Goal: Task Accomplishment & Management: Manage account settings

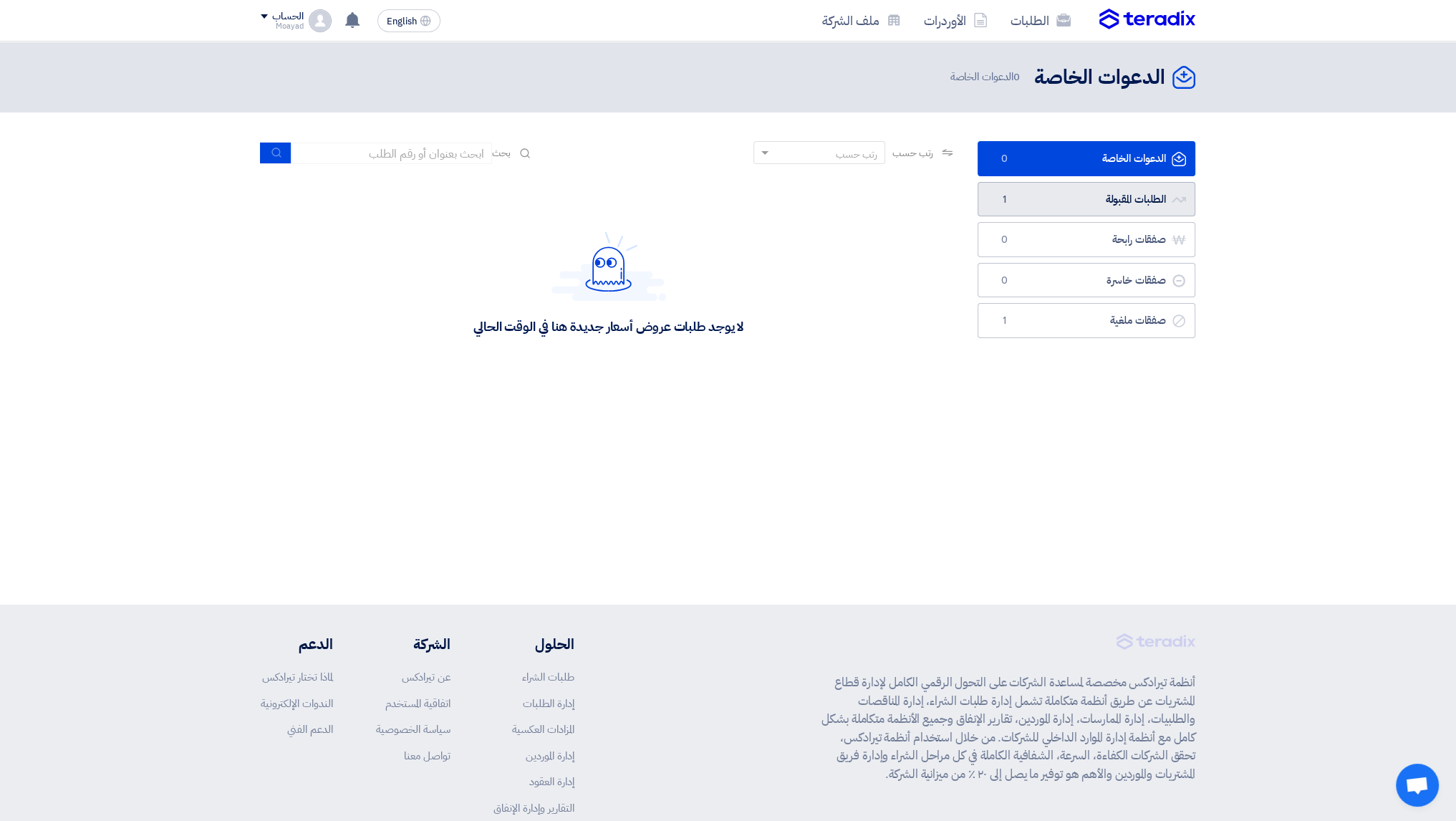
click at [1047, 199] on link "الطلبات المقبولة الطلبات المقبولة 1" at bounding box center [1086, 199] width 218 height 35
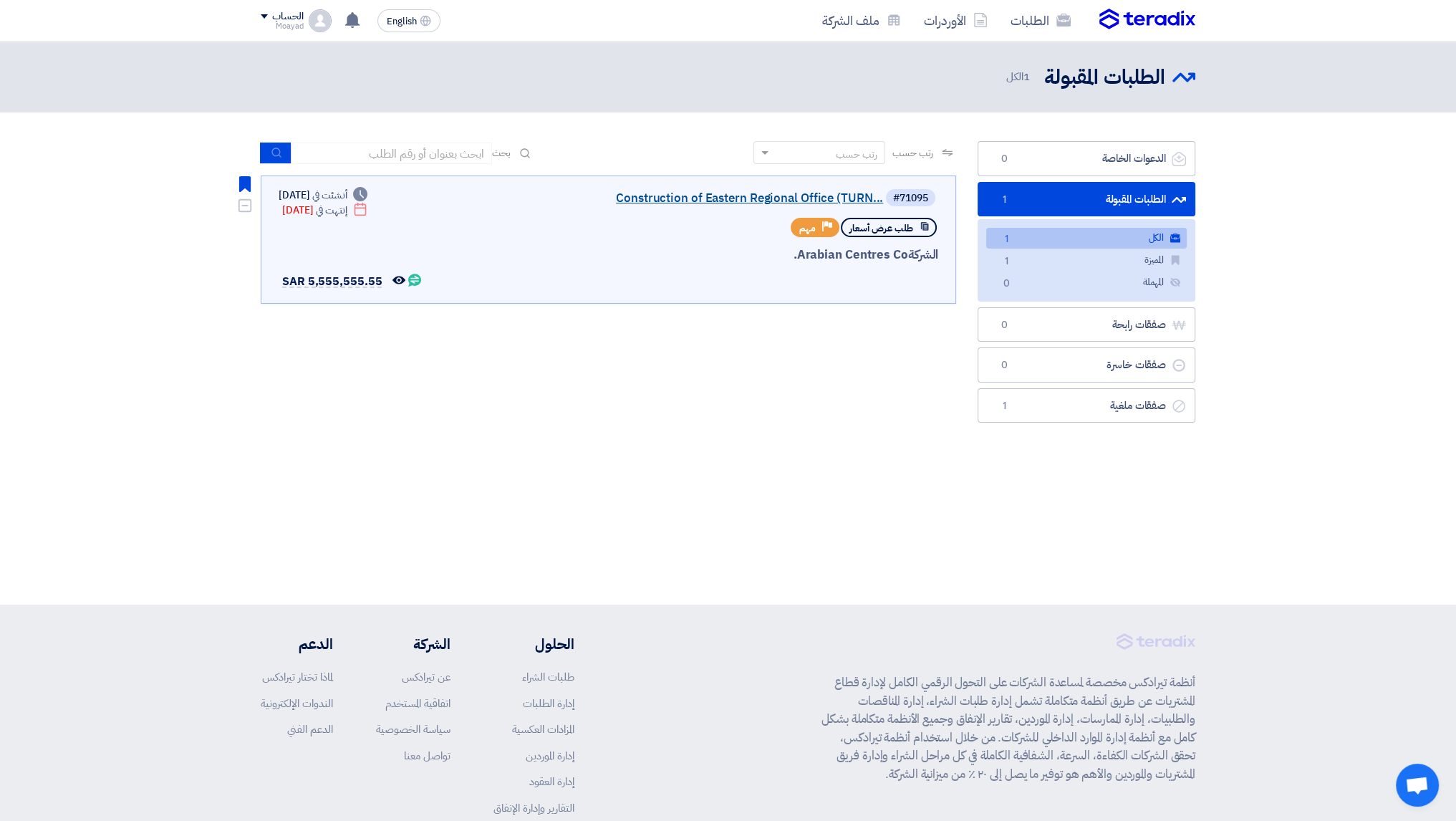
click at [785, 201] on link "Construction of Eastern Regional Office (TURN..." at bounding box center [740, 199] width 286 height 13
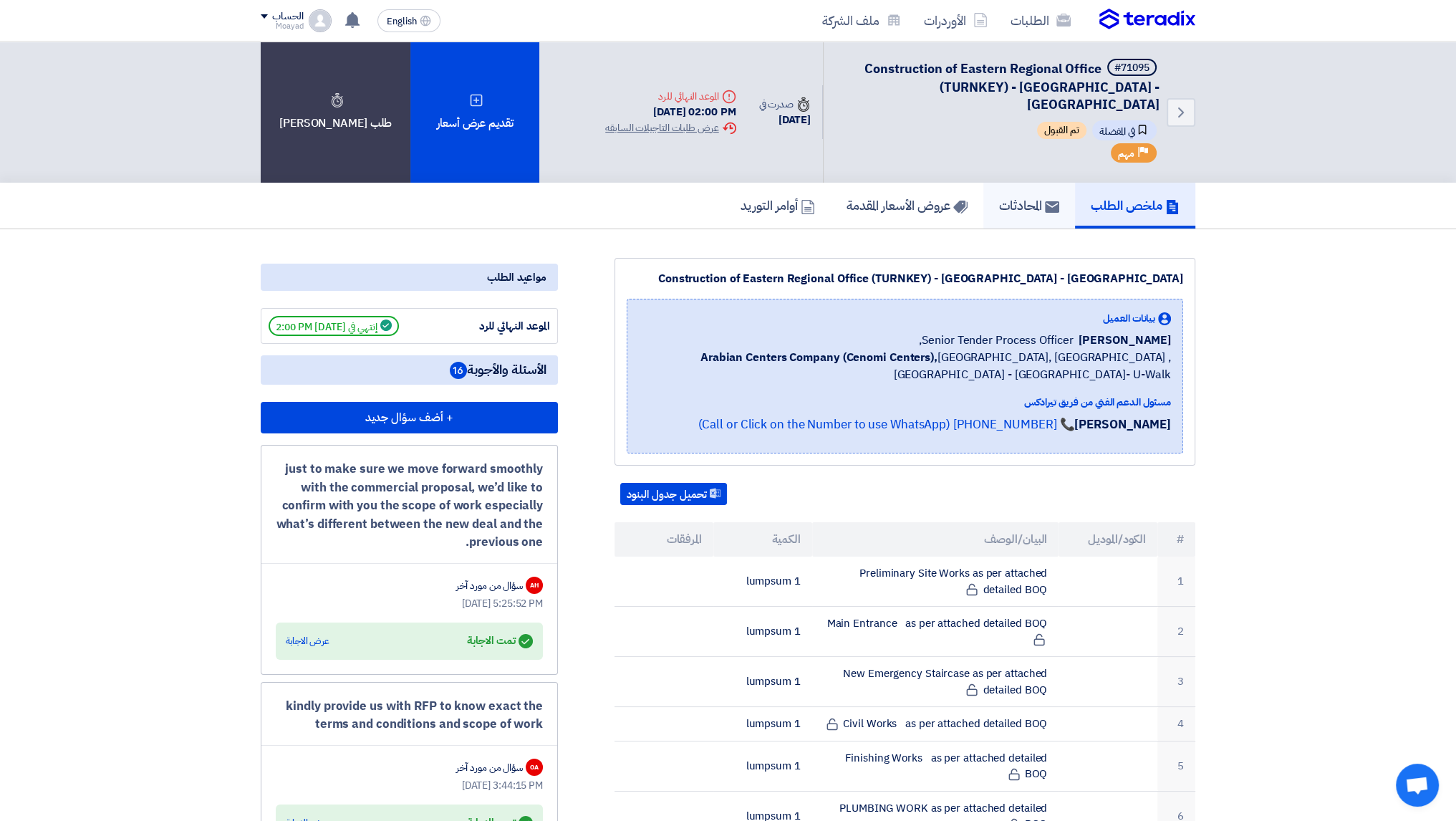
click at [999, 197] on h5 "المحادثات" at bounding box center [1029, 205] width 60 height 17
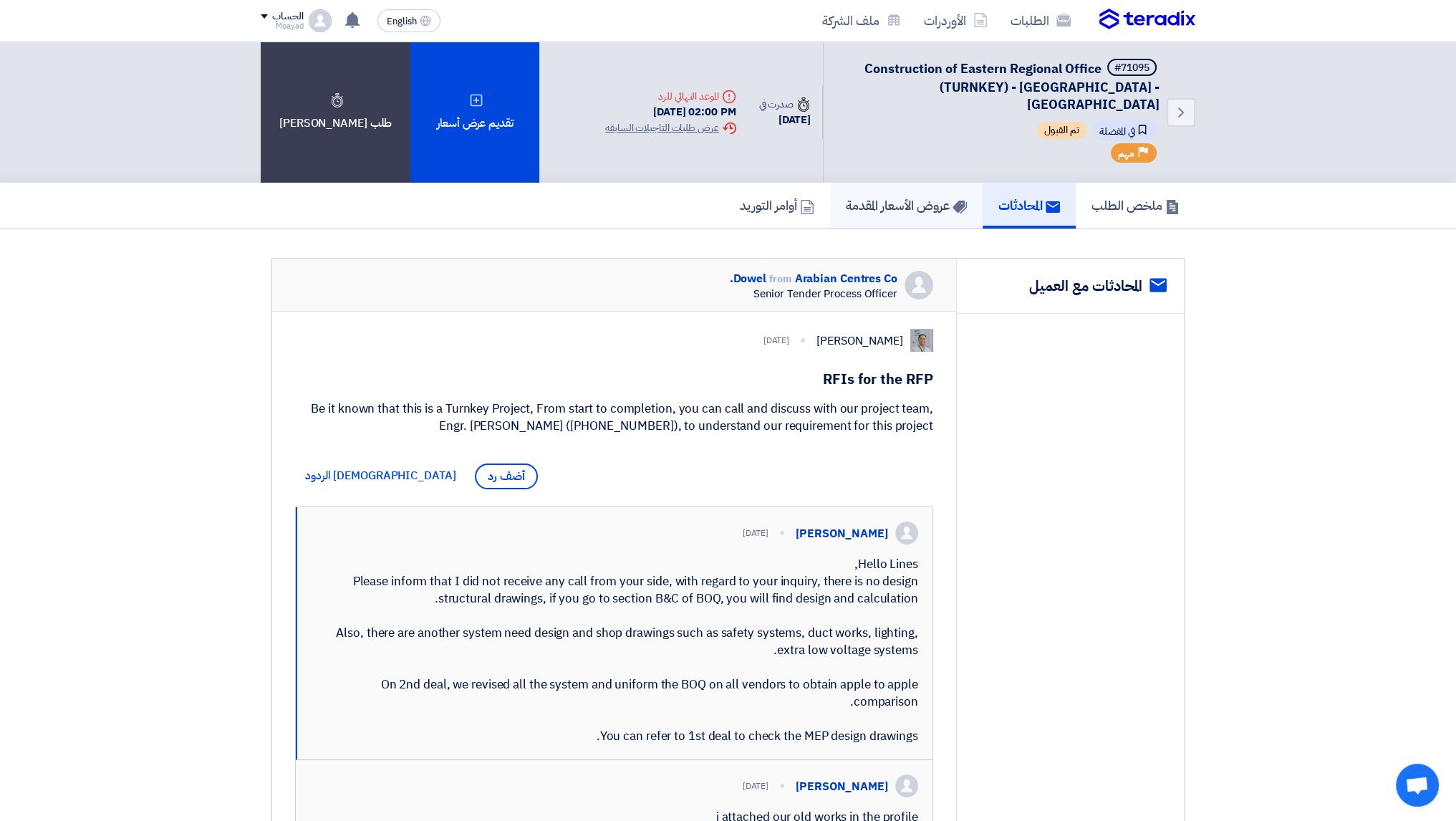
click at [912, 204] on link "عروض الأسعار المقدمة" at bounding box center [906, 205] width 152 height 46
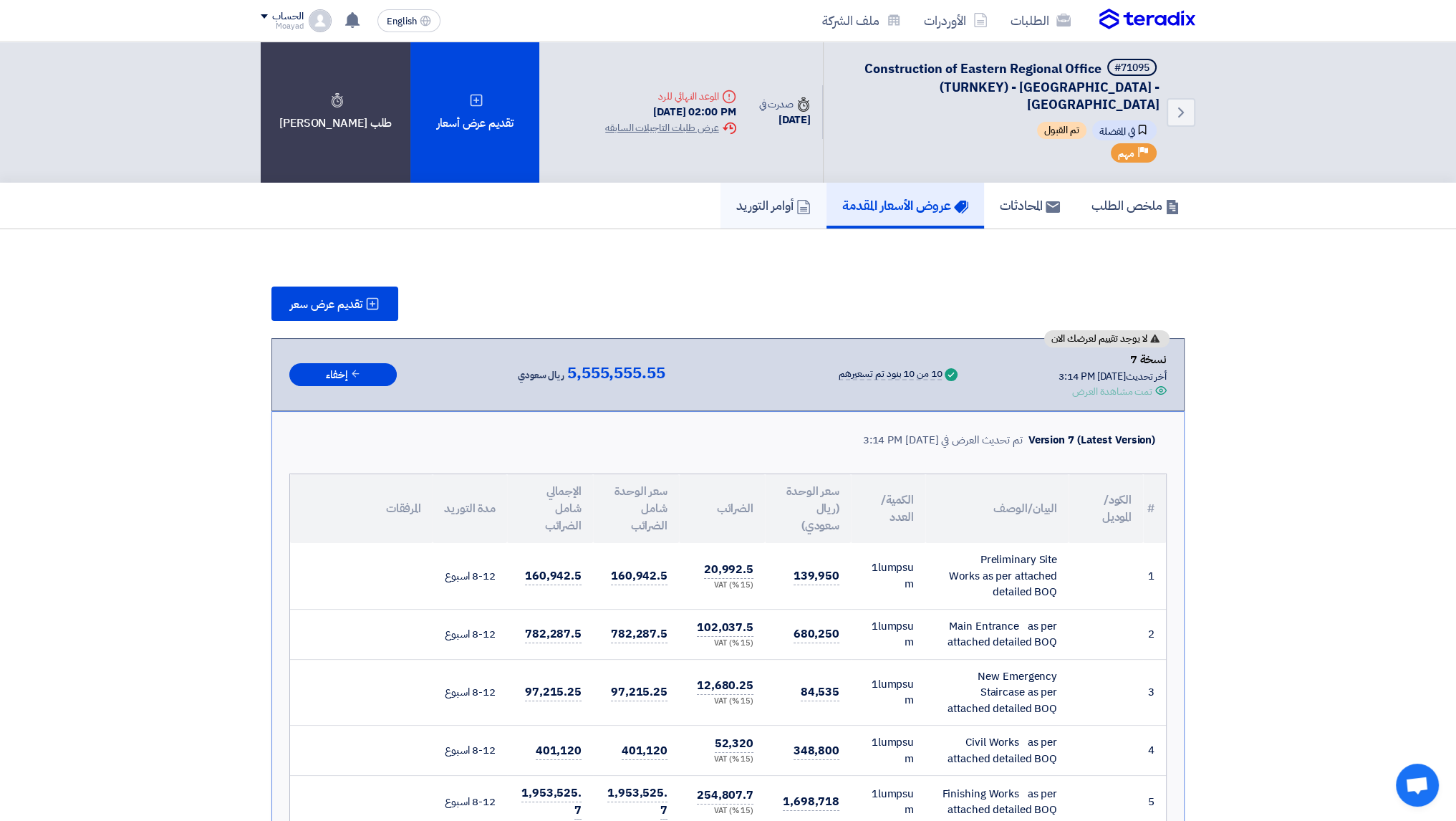
click at [751, 207] on link "أوامر التوريد" at bounding box center [774, 205] width 106 height 46
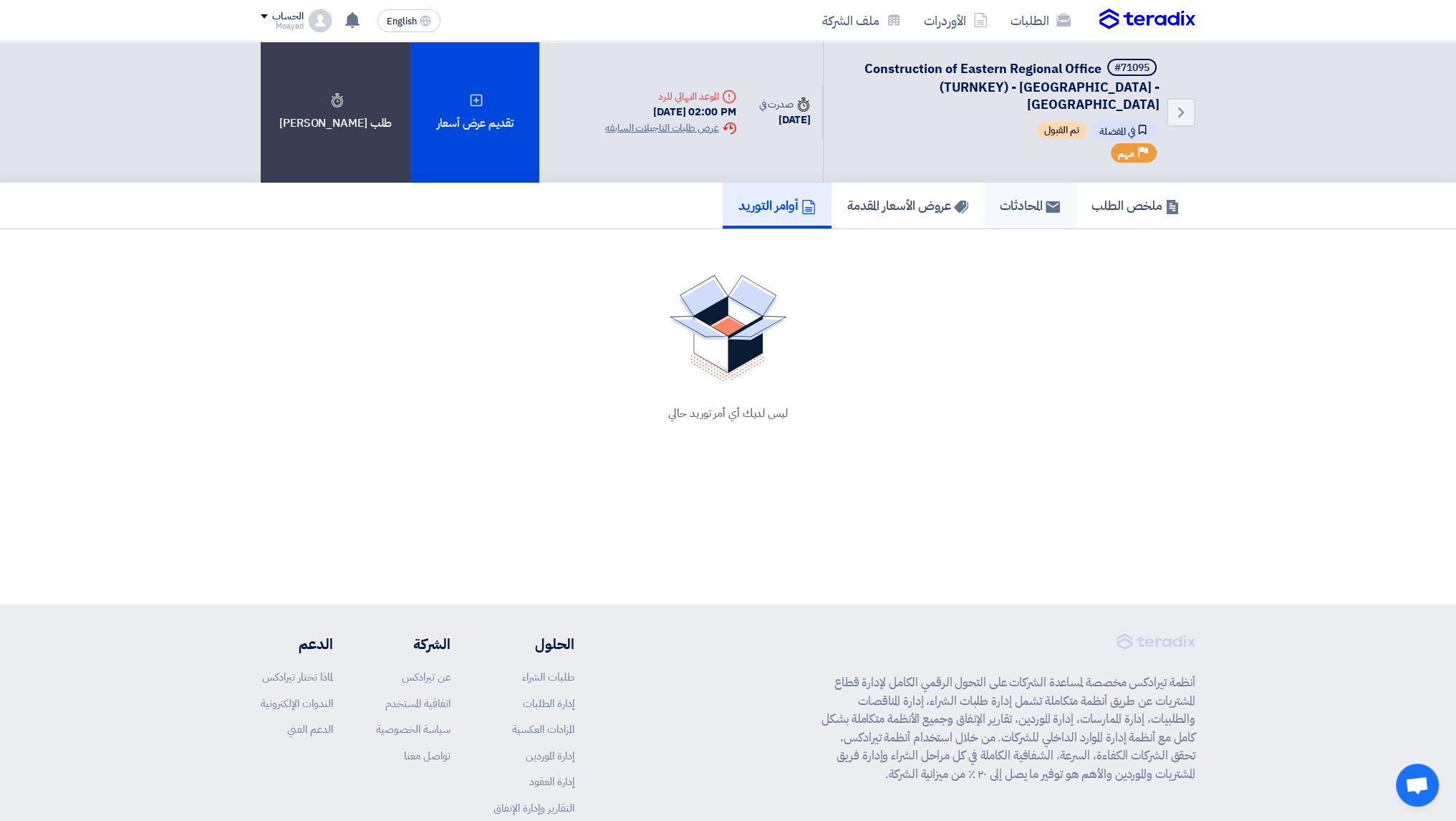
click at [1040, 197] on h5 "المحادثات" at bounding box center [1030, 205] width 60 height 17
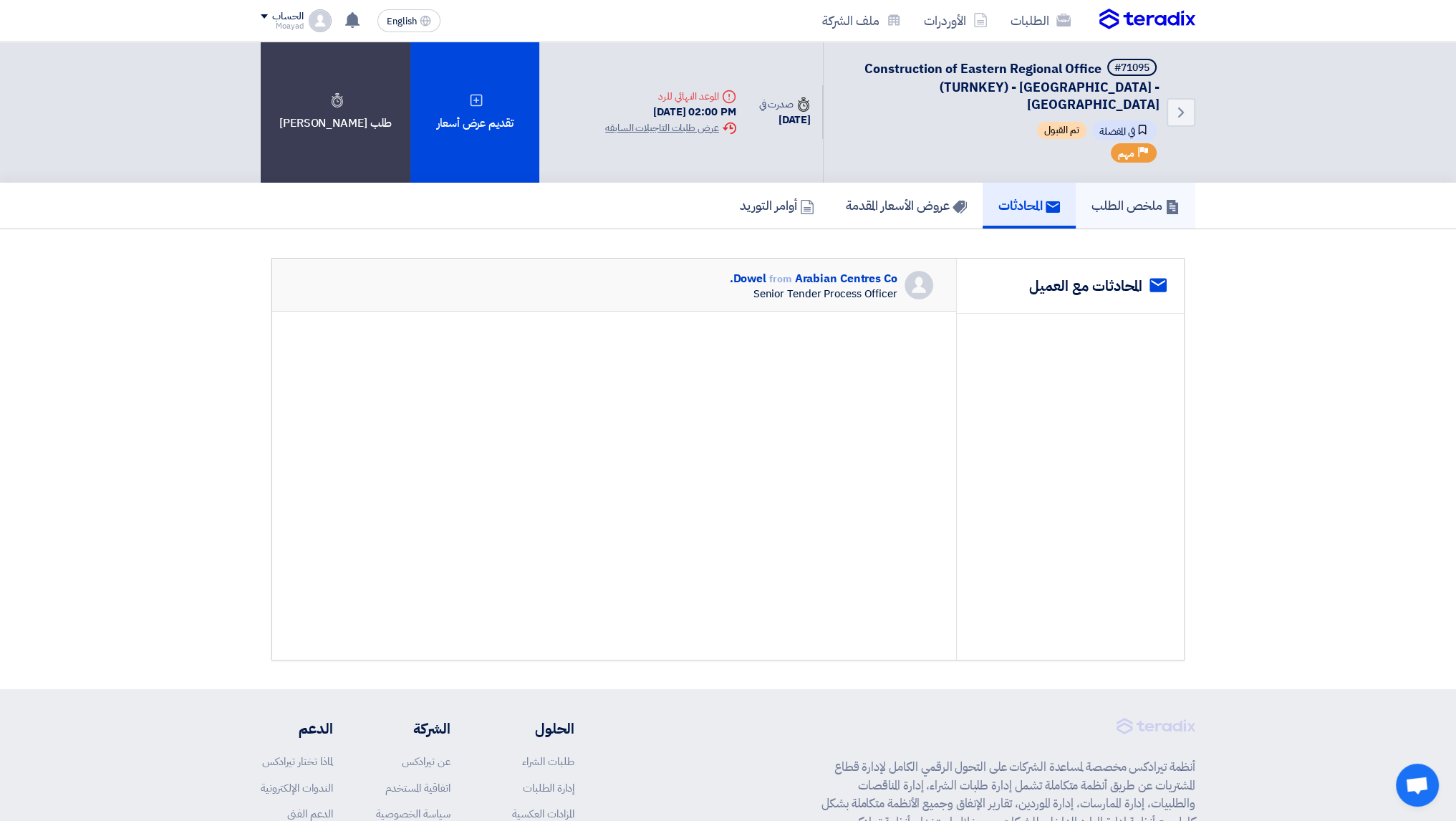
click at [1135, 197] on h5 "ملخص الطلب" at bounding box center [1136, 205] width 88 height 17
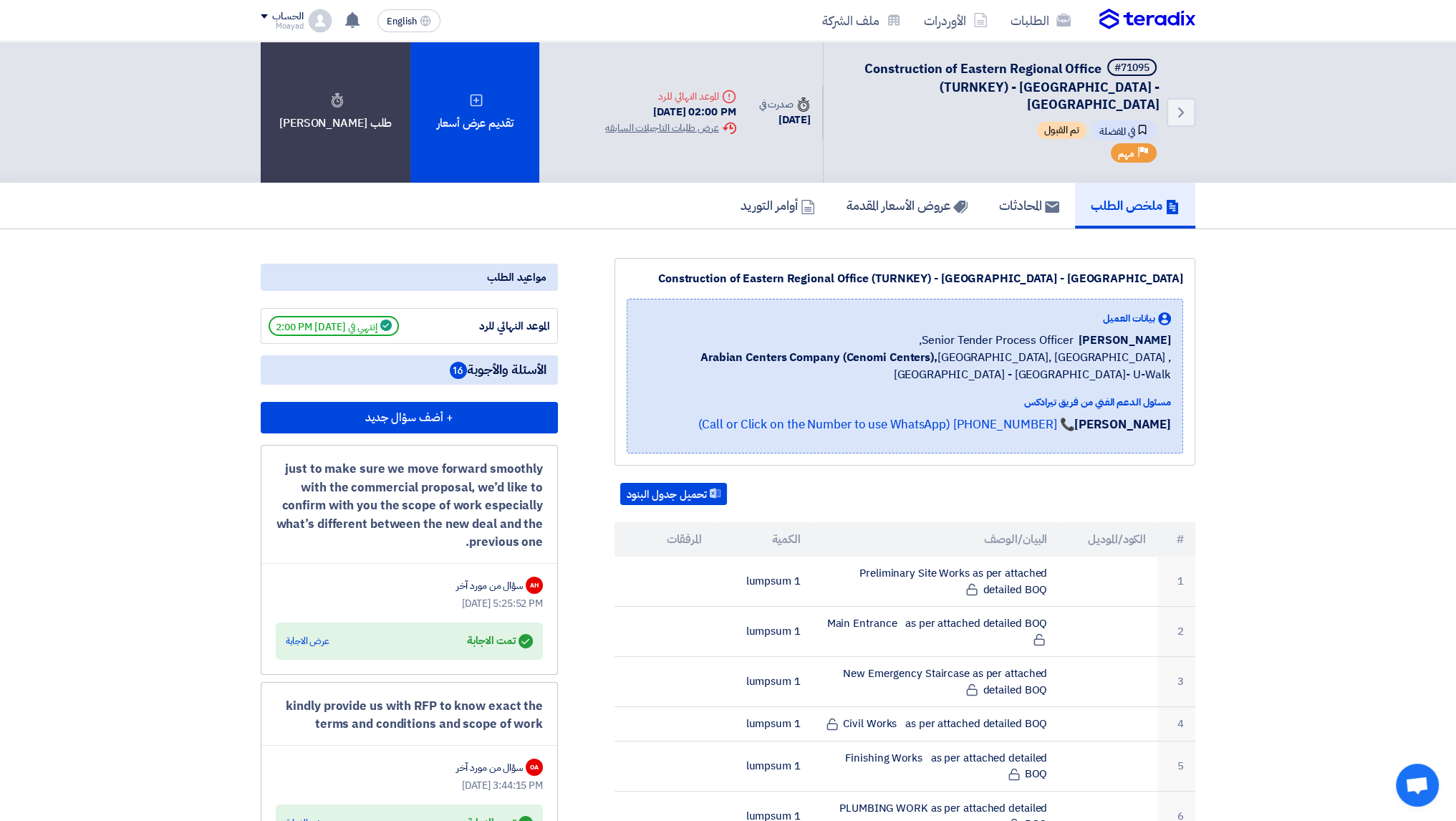
click at [1069, 122] on span "تم القبول" at bounding box center [1062, 130] width 50 height 17
copy div "تم القبول"
click at [283, 23] on div "Moayad" at bounding box center [281, 26] width 42 height 8
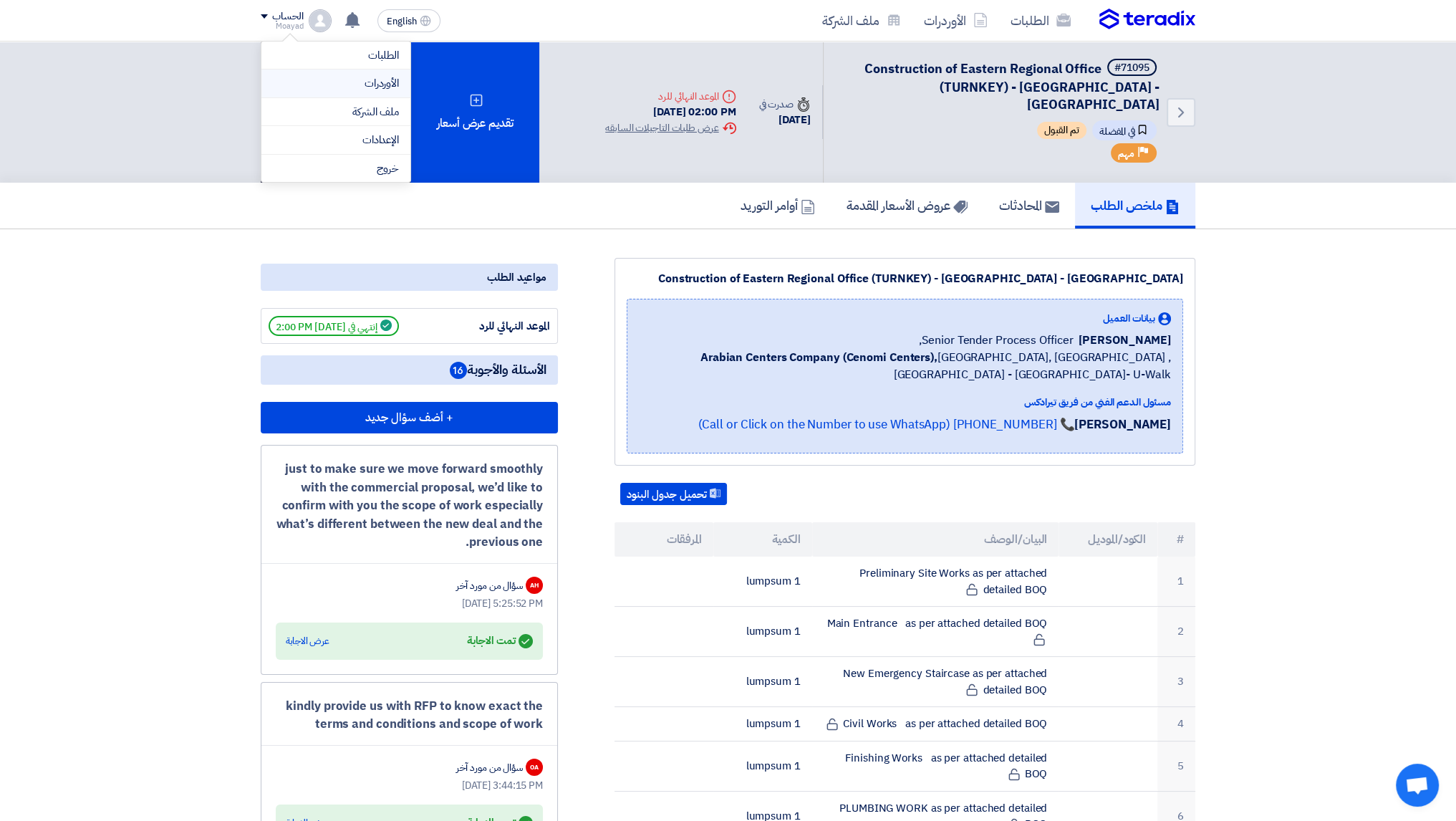
click at [306, 81] on link "الأوردرات" at bounding box center [336, 84] width 126 height 17
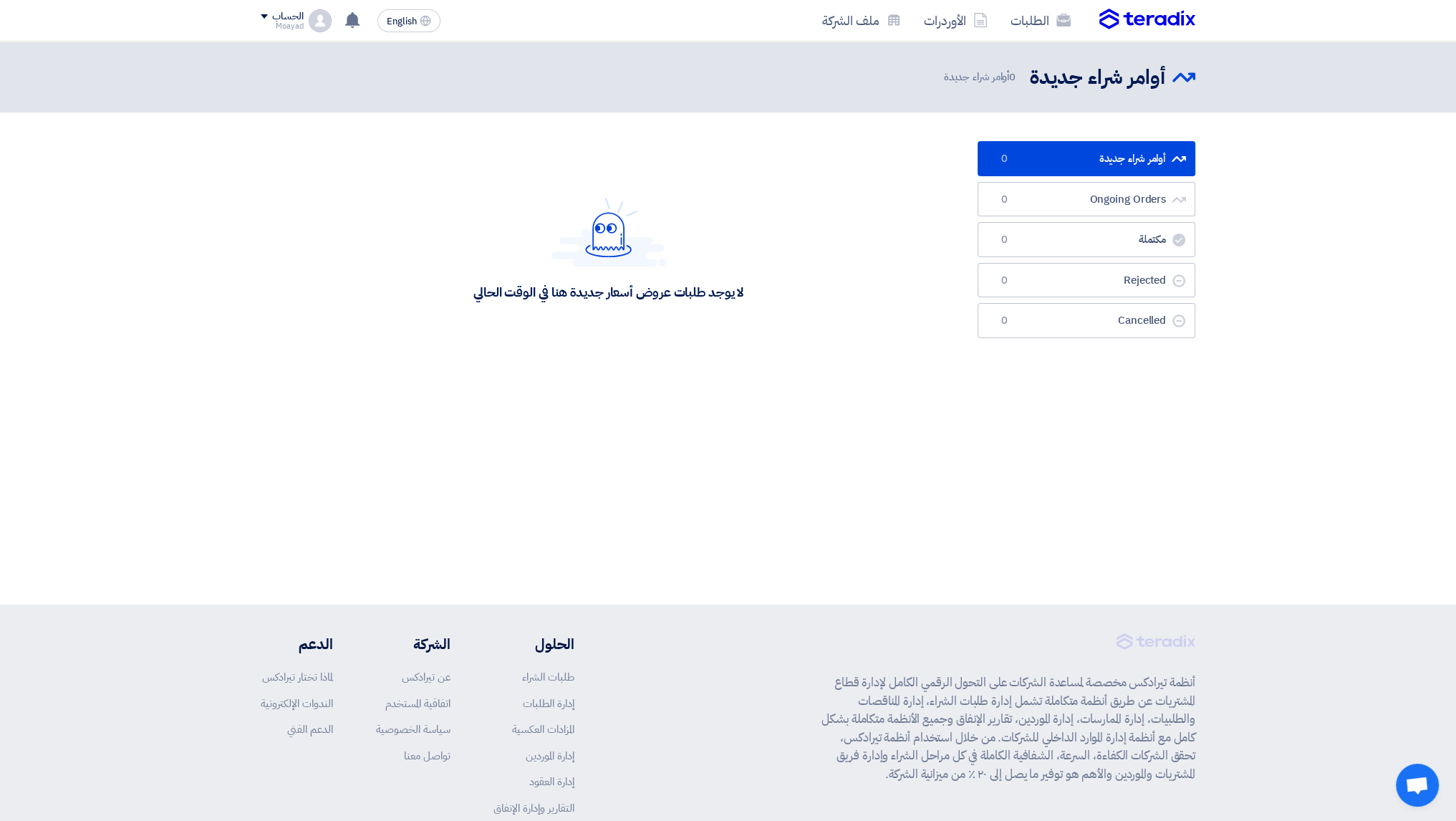
click at [262, 12] on div "الحساب" at bounding box center [281, 17] width 42 height 12
click at [306, 54] on link "الطلبات" at bounding box center [336, 55] width 126 height 17
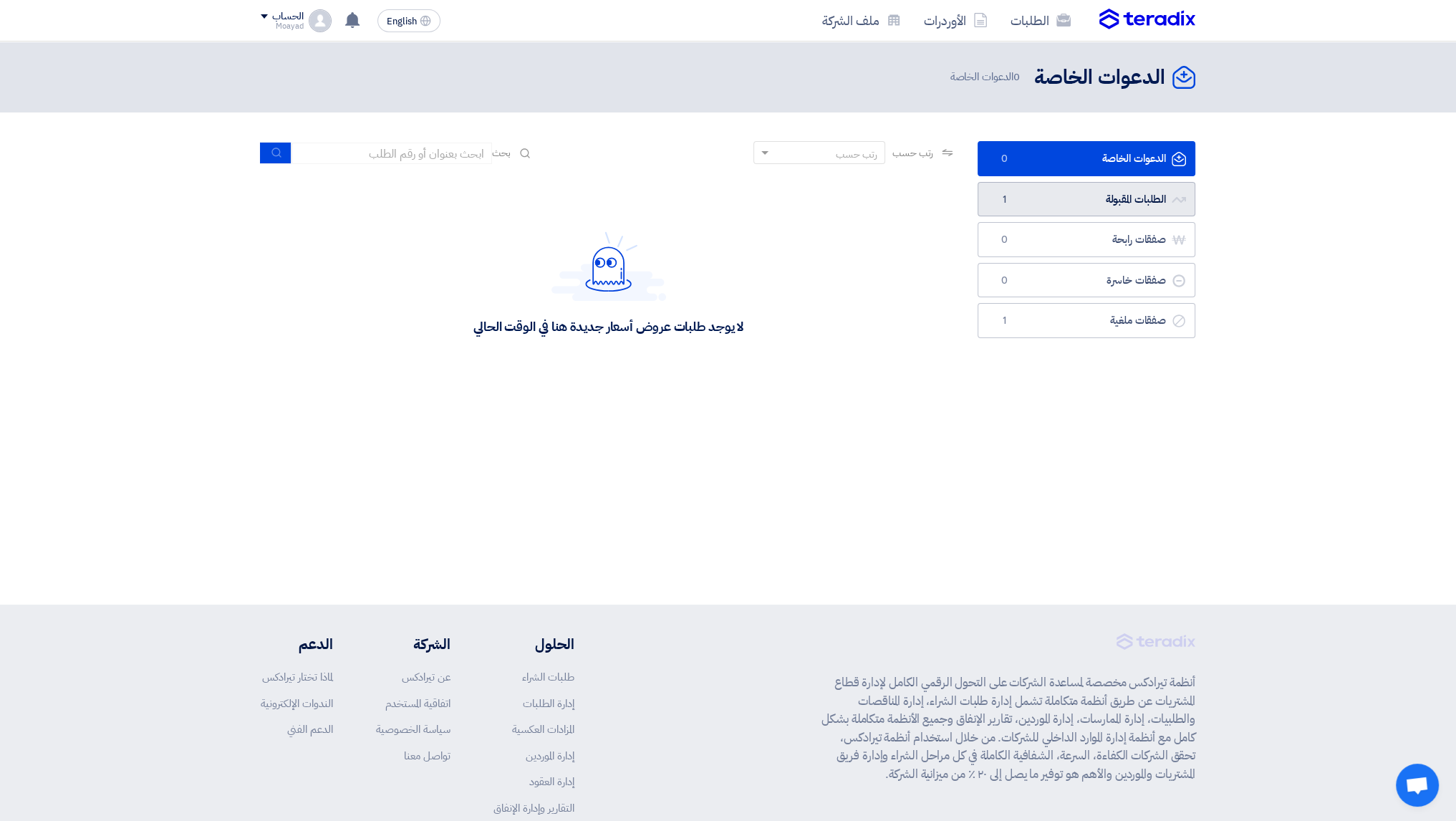
click at [1076, 214] on link "الطلبات المقبولة الطلبات المقبولة 1" at bounding box center [1086, 199] width 218 height 35
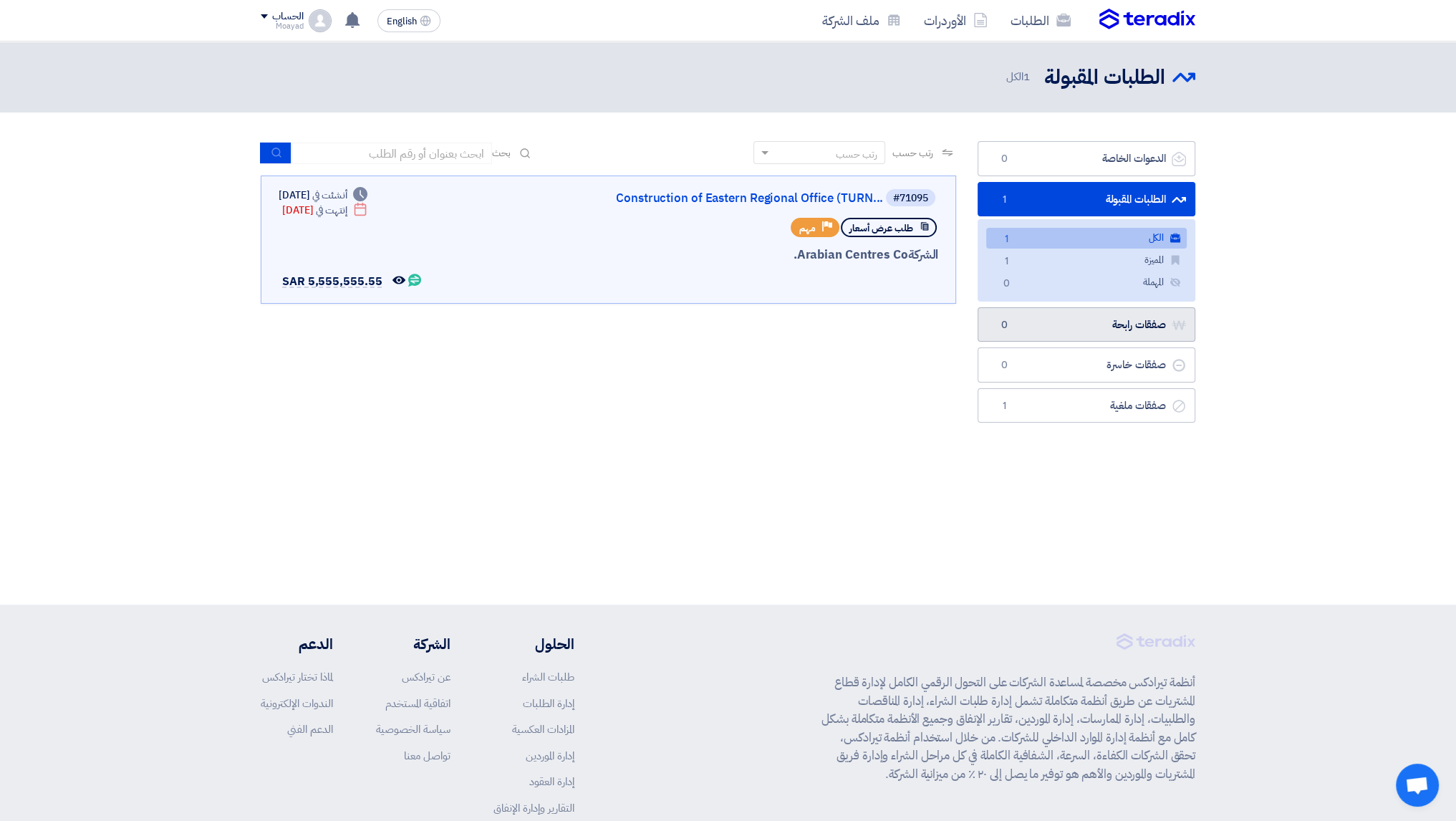
click at [1078, 324] on link "صفقات رابحة صفقات رابحة 0" at bounding box center [1086, 324] width 218 height 35
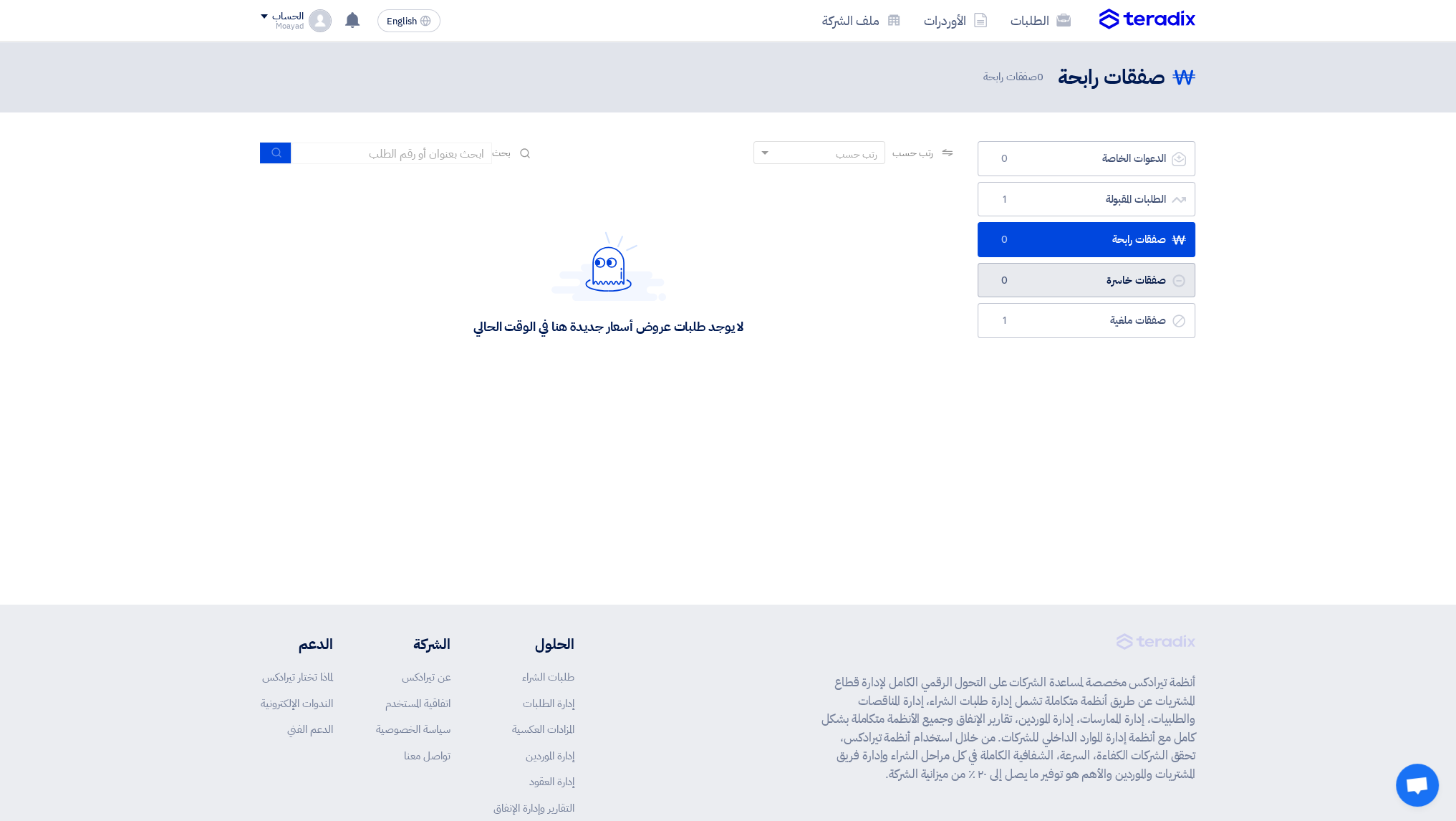
click at [1080, 278] on link "صفقات خاسرة صفقات خاسرة 0" at bounding box center [1086, 281] width 218 height 35
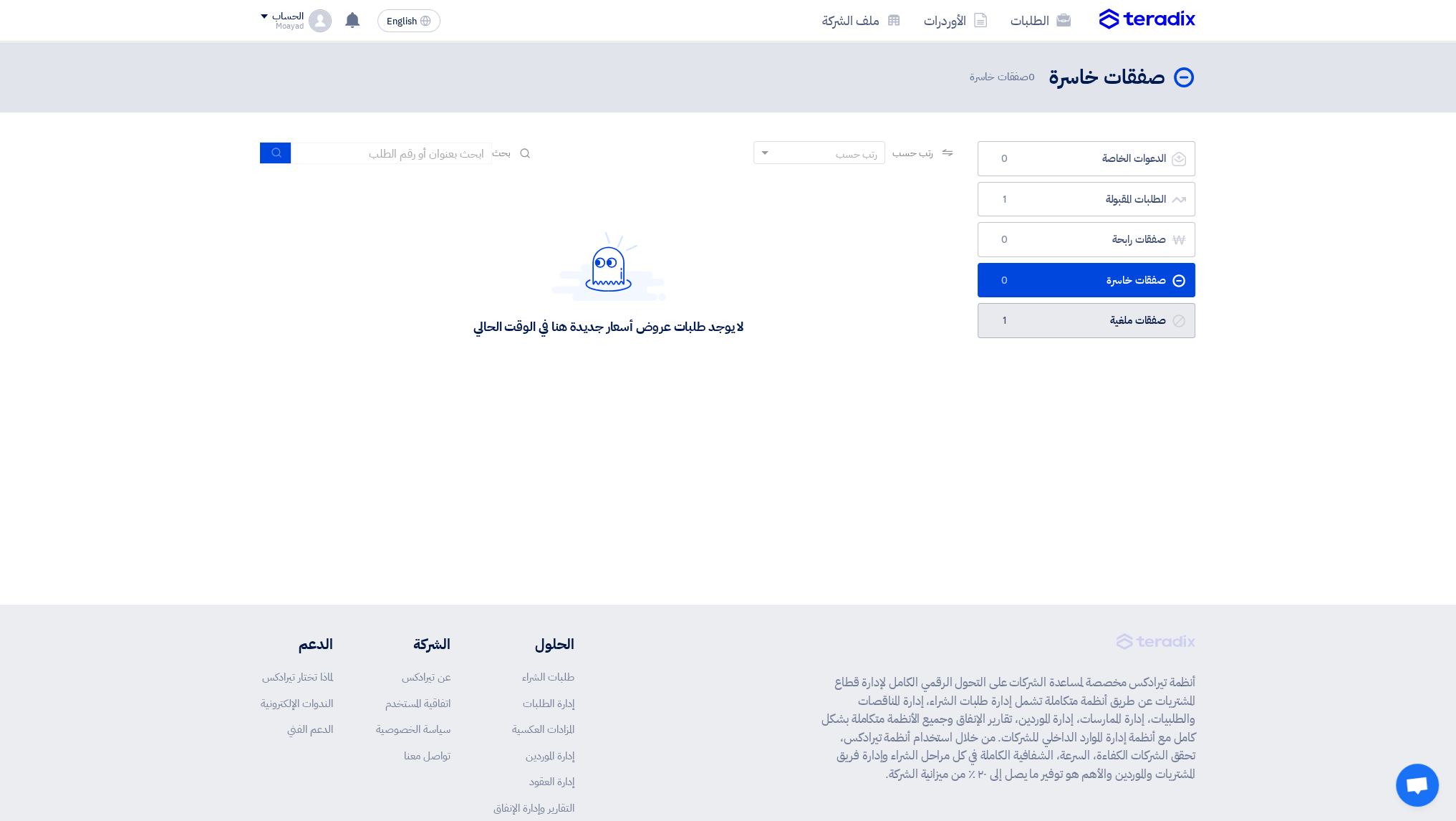
click at [1058, 316] on link "صفقات ملغية صفقات ملغية 1" at bounding box center [1086, 320] width 218 height 35
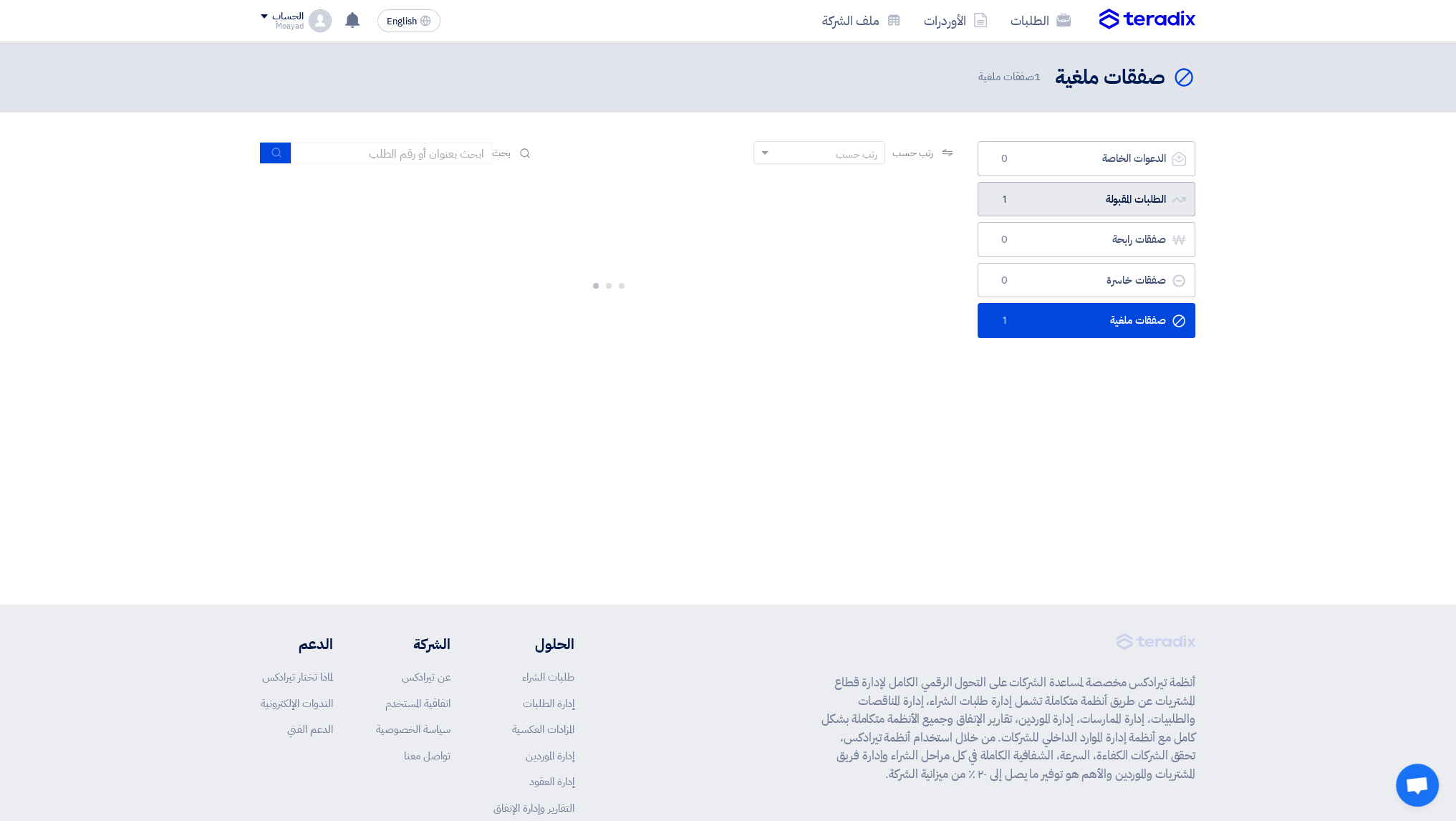
click at [1101, 212] on link "الطلبات المقبولة الطلبات المقبولة 1" at bounding box center [1086, 199] width 218 height 35
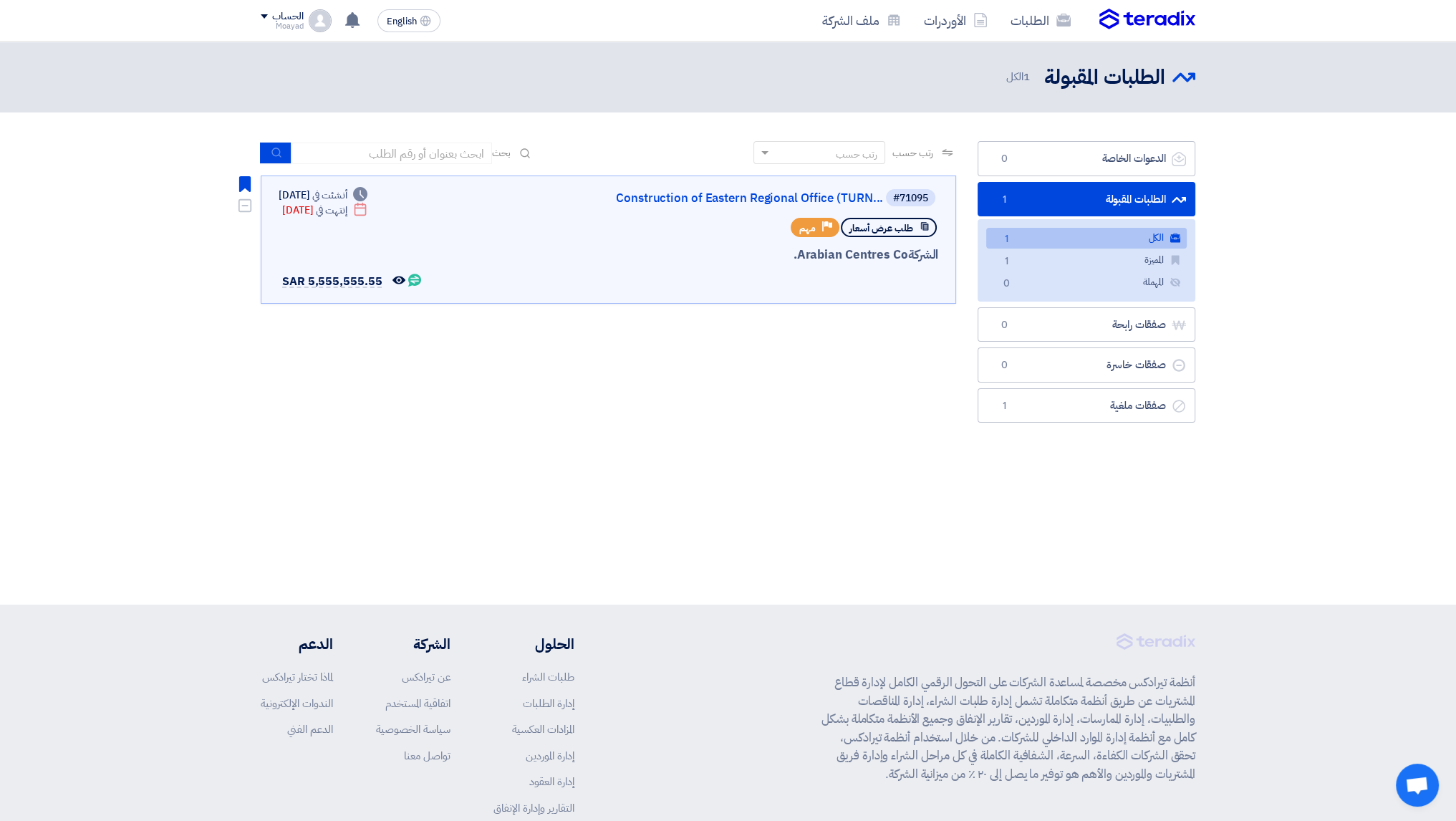
click at [727, 185] on link "#71095 Construction of Eastern Regional Office (TURN... طلب عرض أسعار Priority …" at bounding box center [608, 239] width 695 height 128
click at [719, 200] on link "Construction of Eastern Regional Office (TURN..." at bounding box center [740, 199] width 286 height 13
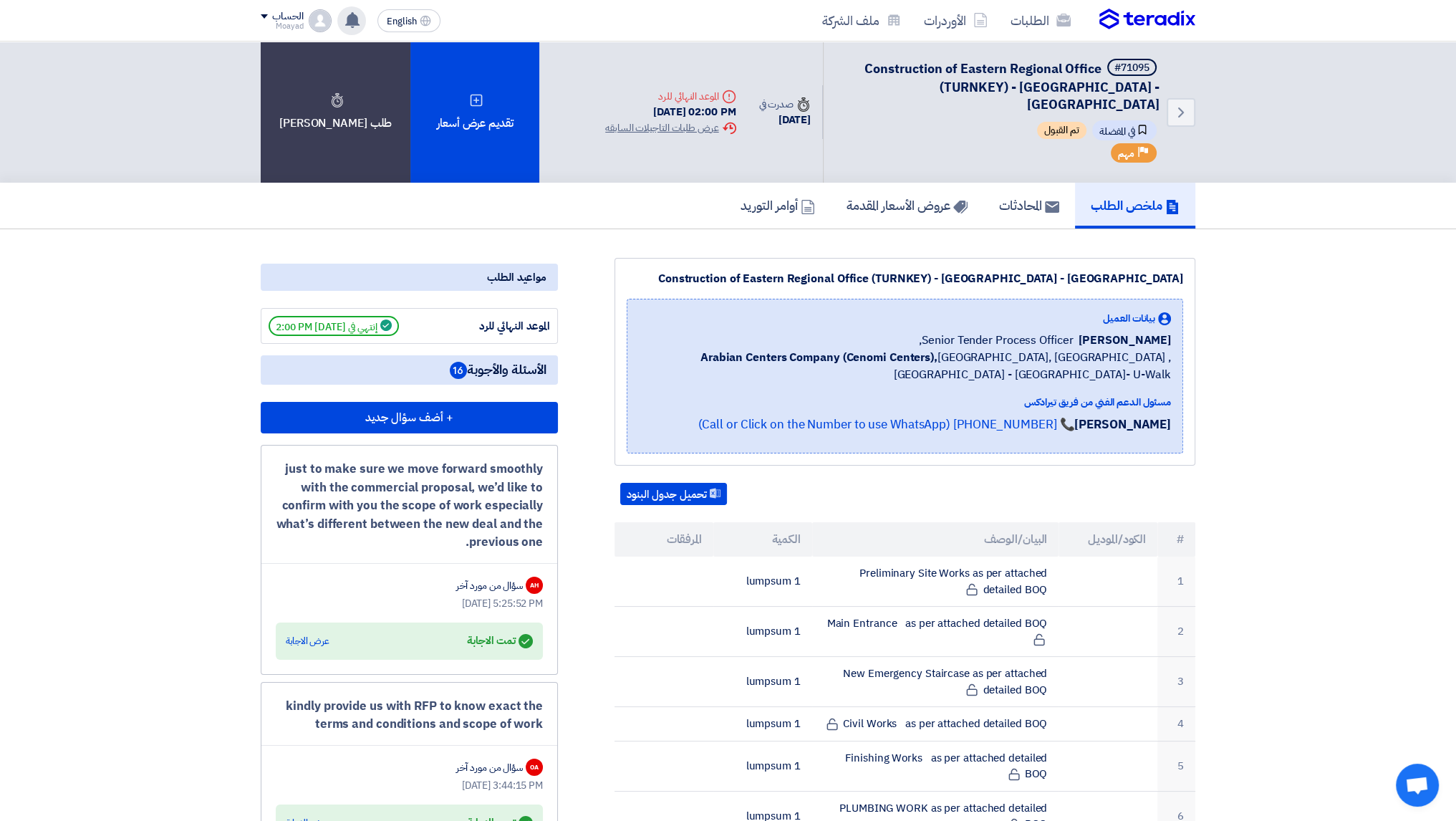
click at [348, 21] on use at bounding box center [352, 20] width 14 height 16
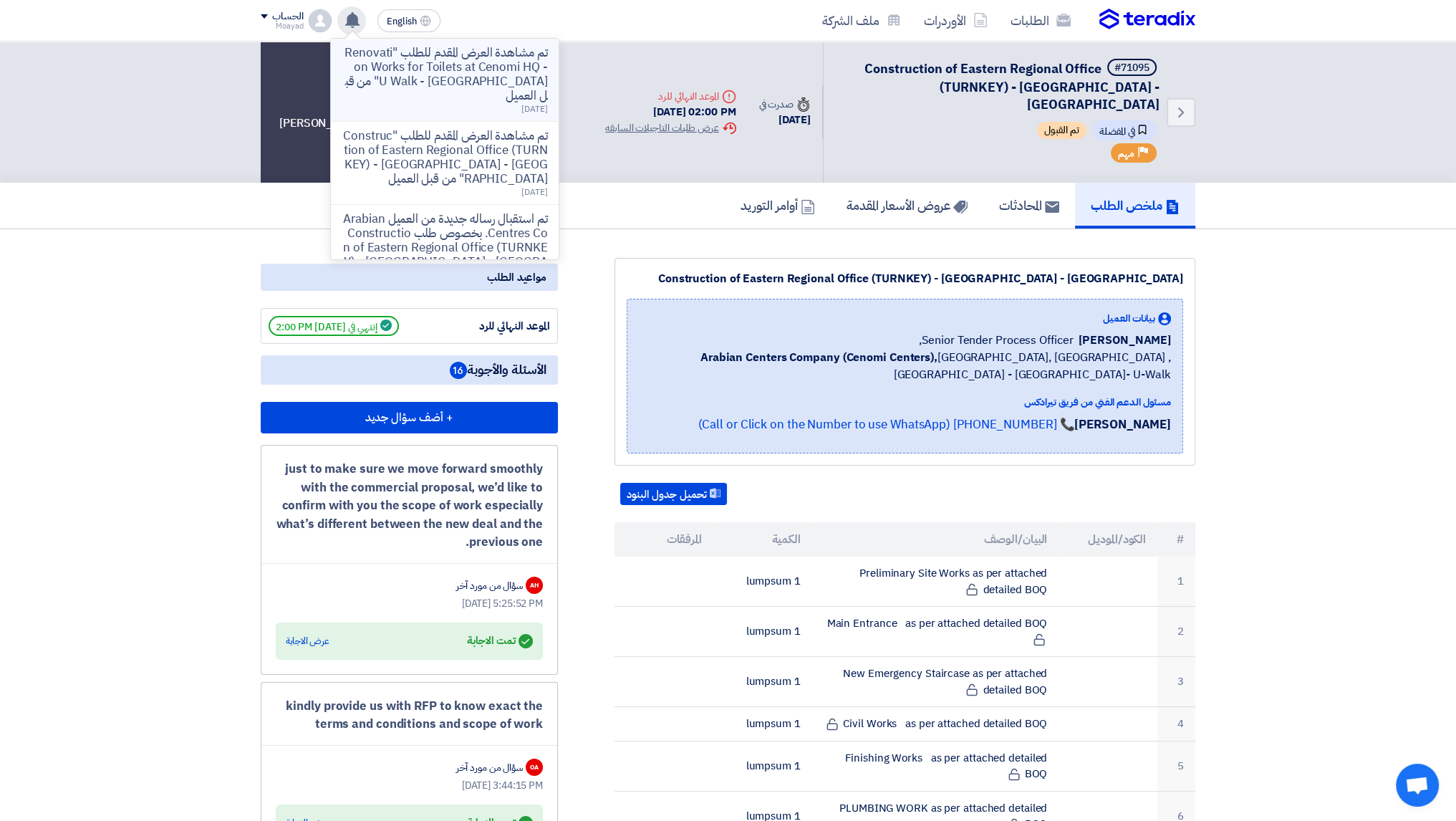
click at [465, 80] on p "تم مشاهدة العرض المقدم للطلب "Renovation Works for Toilets at Cenomi HQ - U Wal…" at bounding box center [444, 74] width 204 height 57
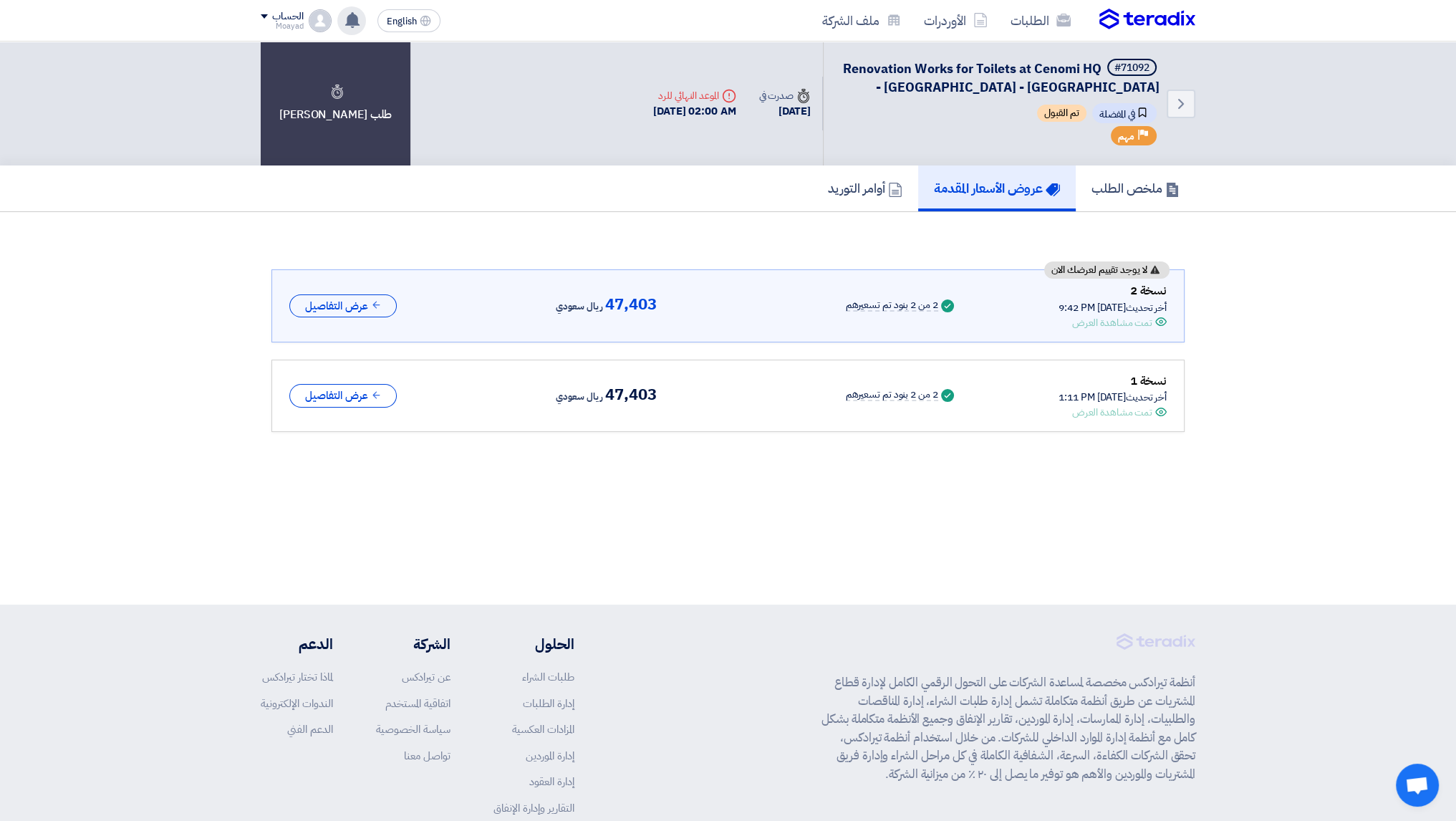
click at [364, 29] on app-header-notification-menu "تم مشاهدة العرض المقدم للطلب "Renovation Works for Toilets at Cenomi HQ - U Wal…" at bounding box center [352, 21] width 40 height 29
click at [348, 19] on use at bounding box center [352, 20] width 14 height 16
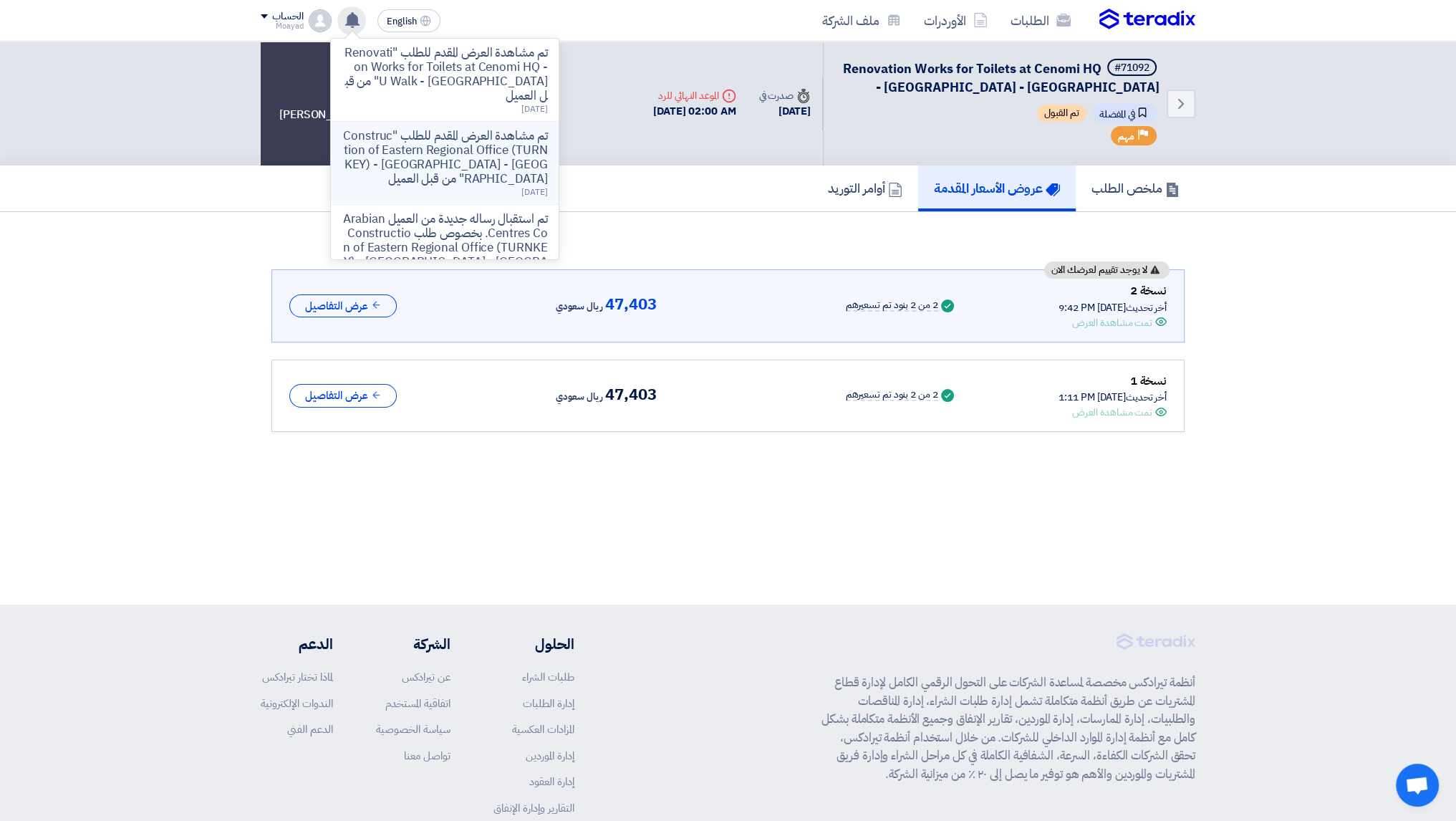
click at [423, 146] on p "تم مشاهدة العرض المقدم للطلب "Construction of Eastern Regional Office (TURNKEY)…" at bounding box center [444, 157] width 204 height 57
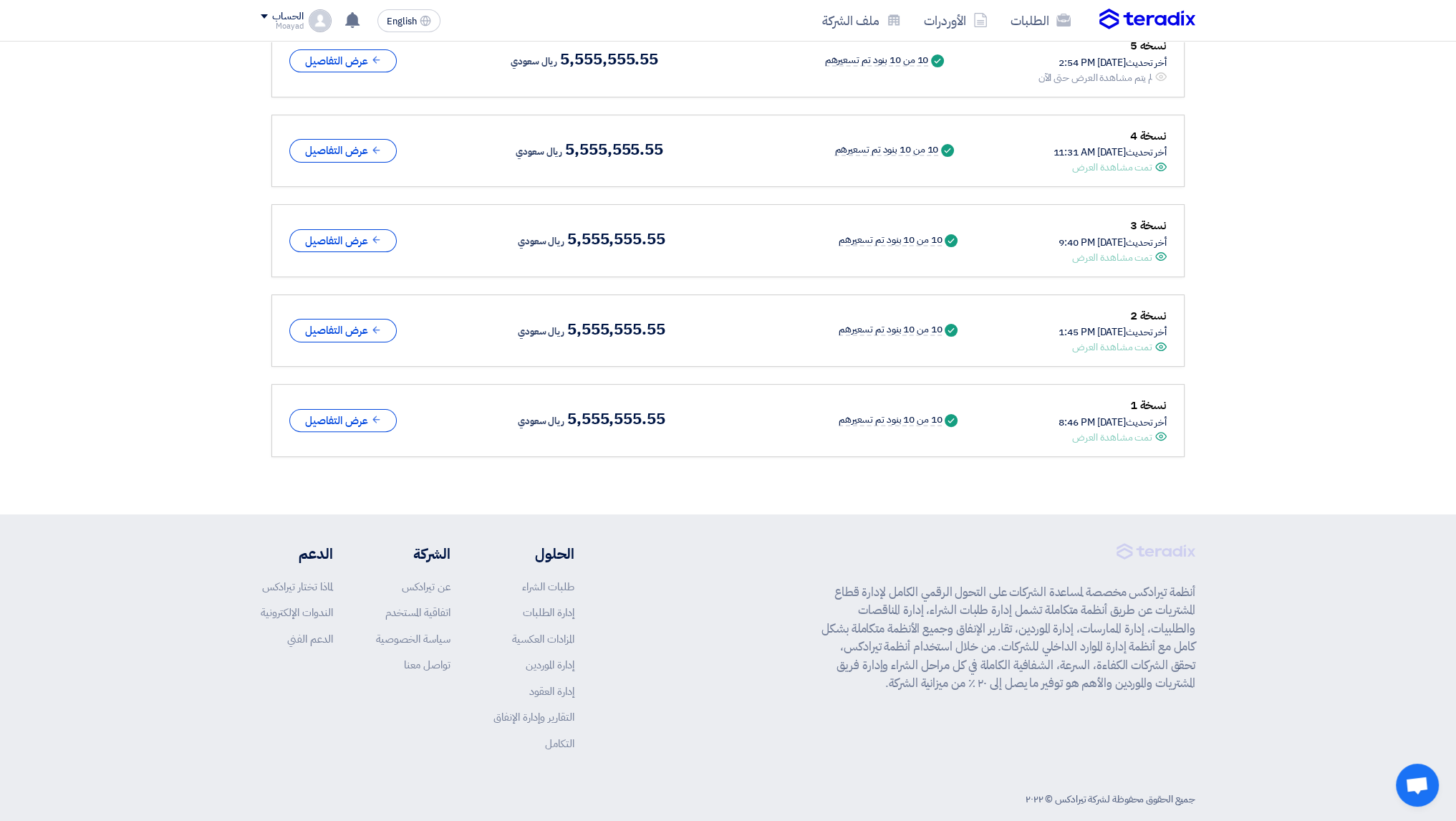
scroll to position [64, 0]
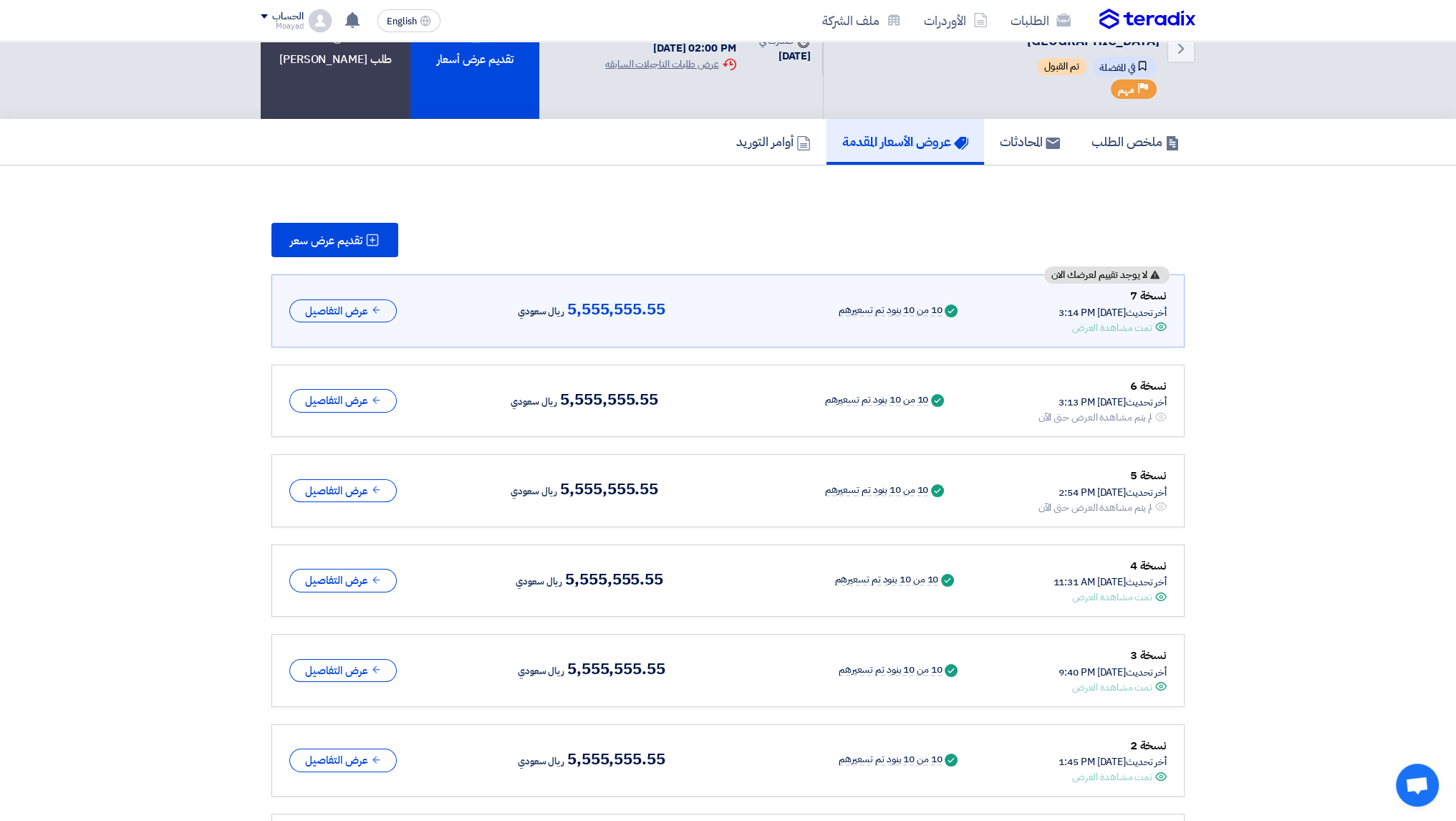
click at [1138, 320] on div "تمت مشاهدة العرض" at bounding box center [1112, 328] width 80 height 15
click at [1276, 333] on section "تقديم عرض سعر لا يوجد تقييم لعرضك الان نسخة 7 أخر تحديث [DATE] 3:14 PM Offer is…" at bounding box center [728, 555] width 1456 height 779
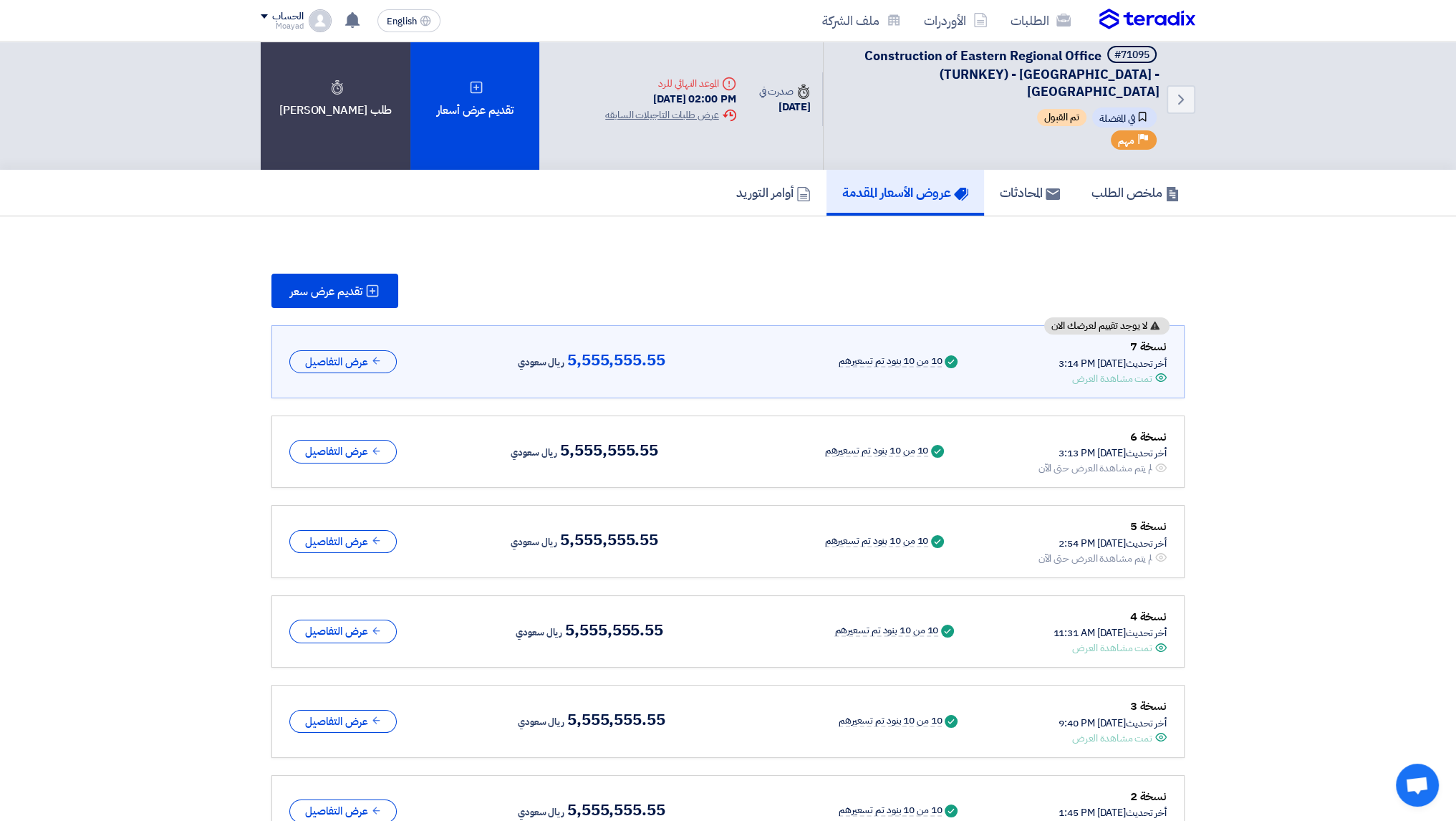
scroll to position [0, 0]
